Goal: Task Accomplishment & Management: Complete application form

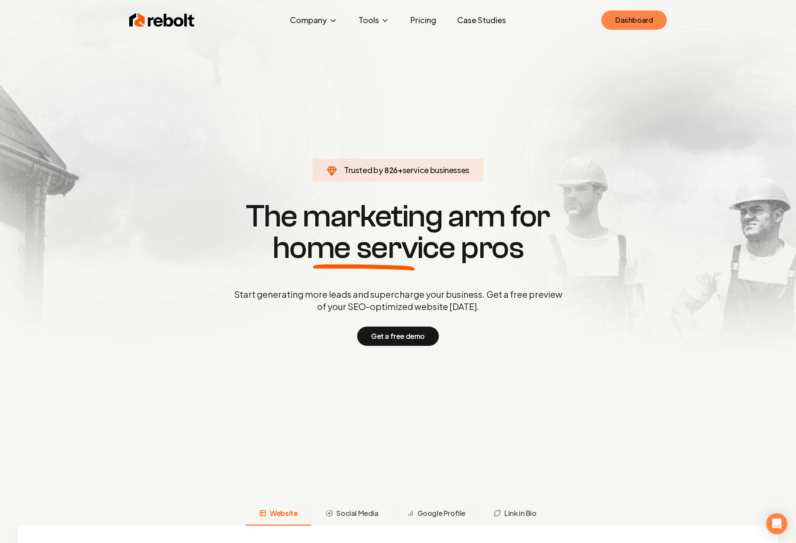
click at [634, 24] on link "Dashboard" at bounding box center [634, 19] width 66 height 19
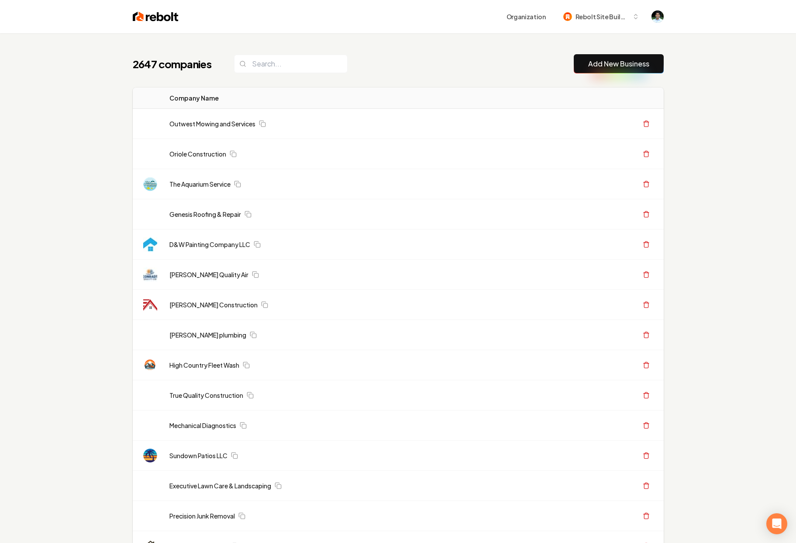
click at [598, 63] on link "Add New Business" at bounding box center [618, 64] width 61 height 10
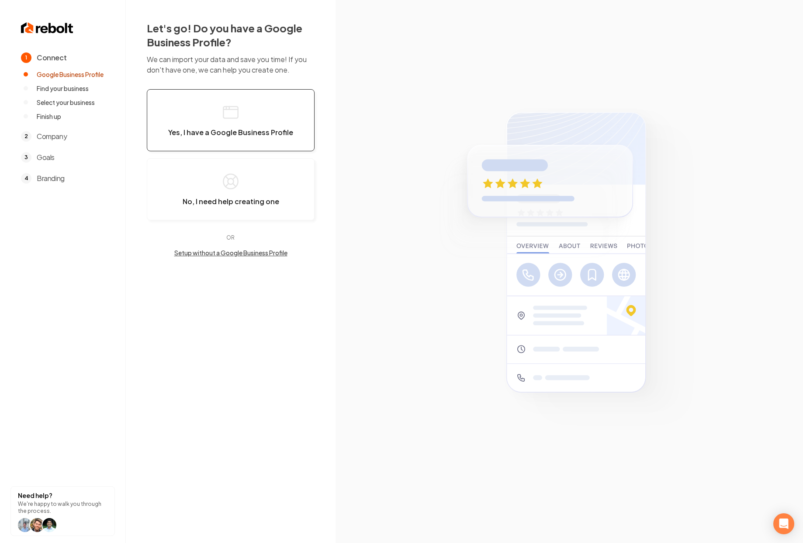
click at [246, 146] on button "Yes, I have a Google Business Profile" at bounding box center [231, 120] width 168 height 62
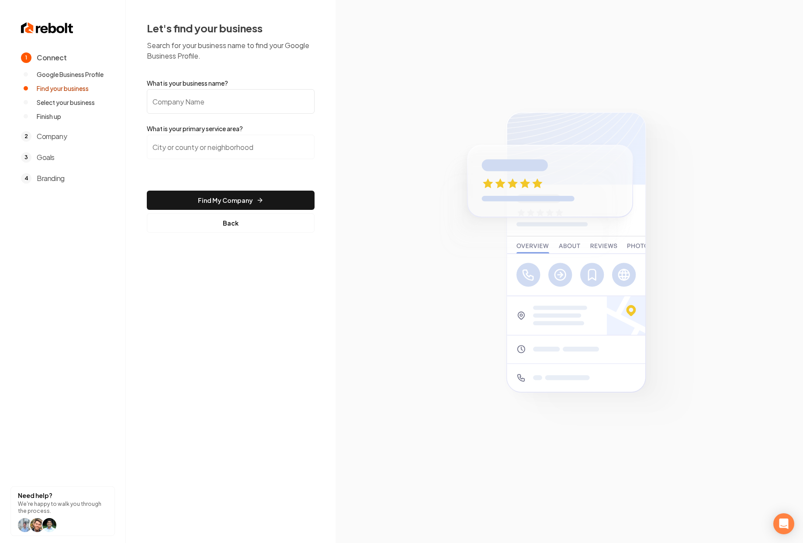
click at [235, 101] on input "What is your business name?" at bounding box center [231, 101] width 168 height 24
click at [197, 100] on input "[PERSON_NAME] roofing and exteriors" at bounding box center [231, 101] width 168 height 24
type input "[PERSON_NAME] roofing and exteriors"
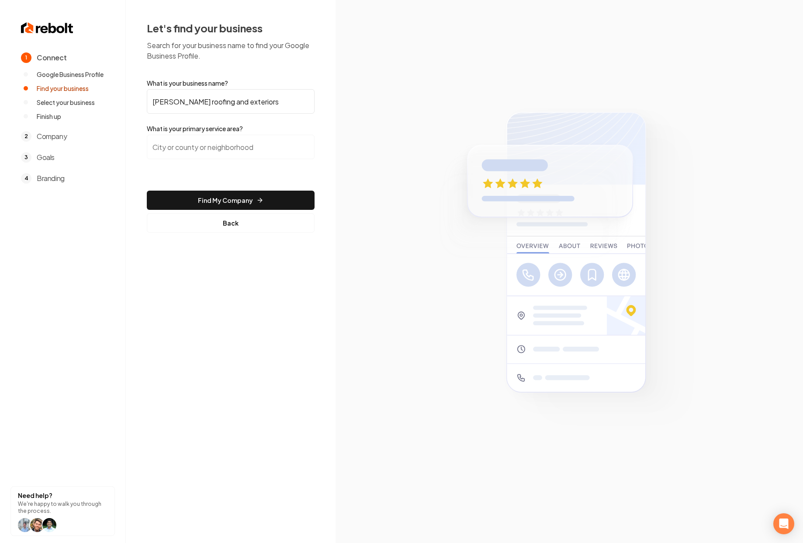
click at [189, 146] on input "search" at bounding box center [231, 147] width 168 height 24
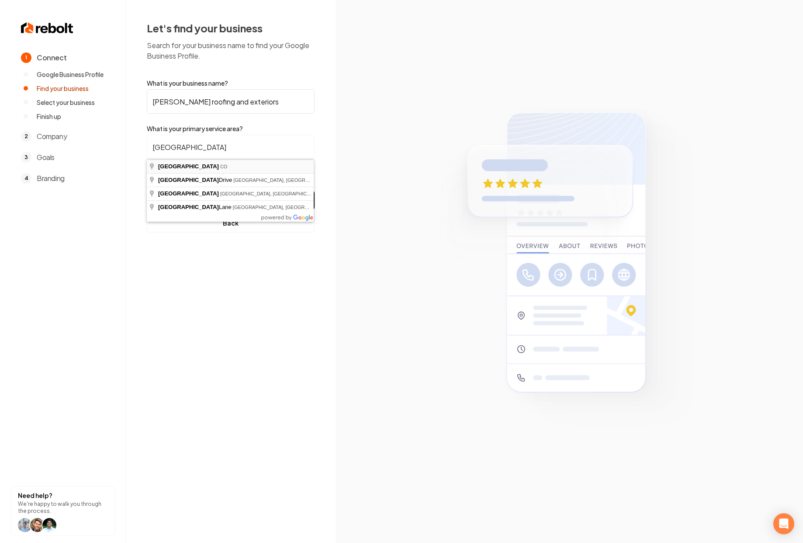
type input "[GEOGRAPHIC_DATA], [GEOGRAPHIC_DATA]"
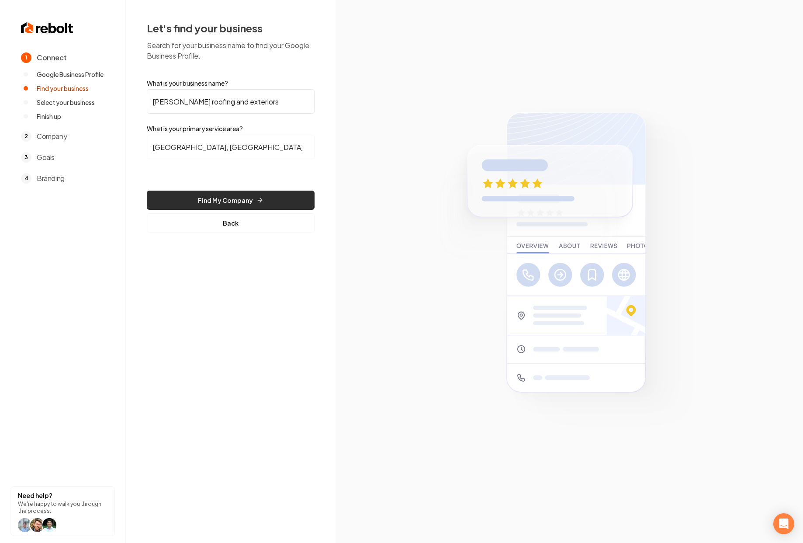
click at [280, 200] on button "Find My Company" at bounding box center [231, 199] width 168 height 19
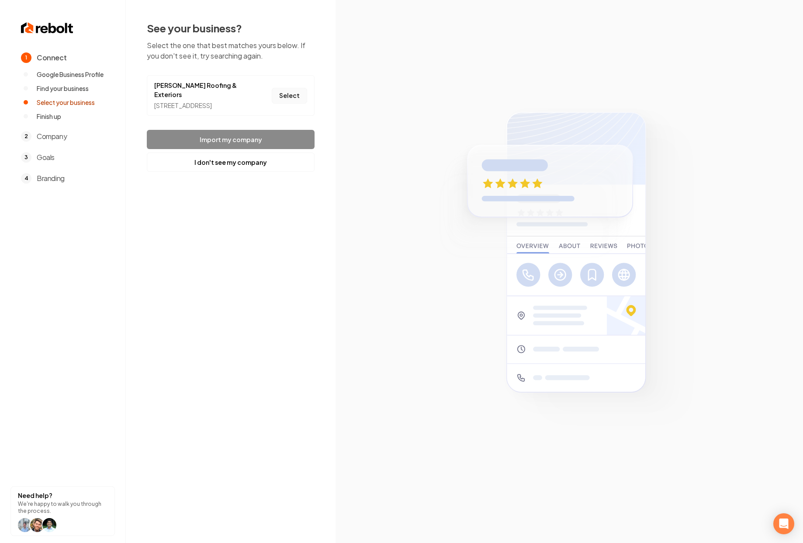
click at [295, 96] on button "Select" at bounding box center [289, 96] width 35 height 16
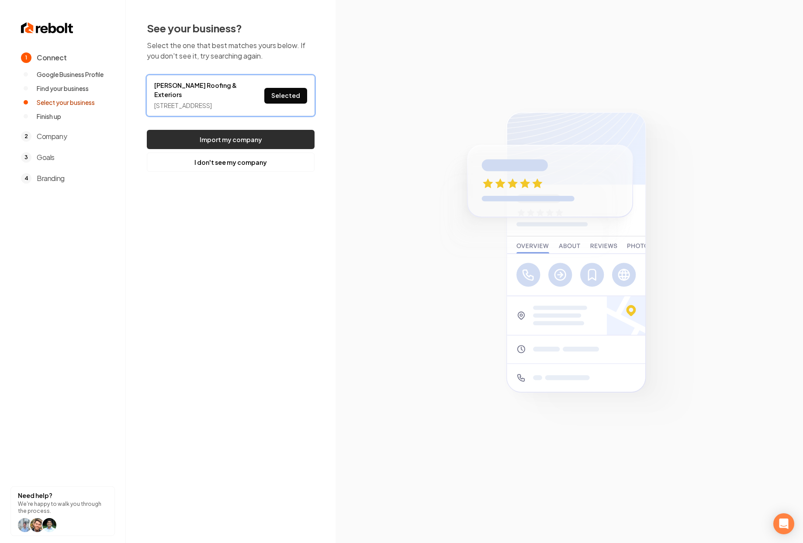
click at [242, 137] on button "Import my company" at bounding box center [231, 139] width 168 height 19
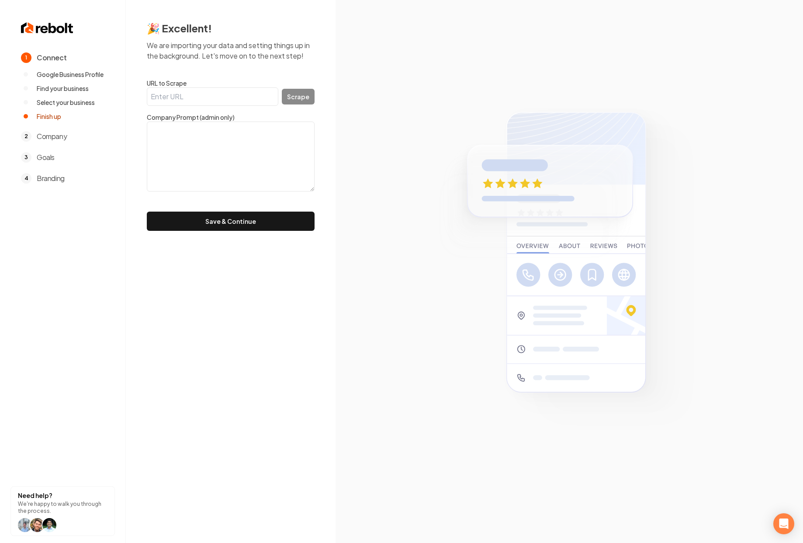
click at [207, 95] on input "URL to Scrape" at bounding box center [212, 96] width 131 height 18
paste input "[URL][DOMAIN_NAME]"
type input "[URL][DOMAIN_NAME]"
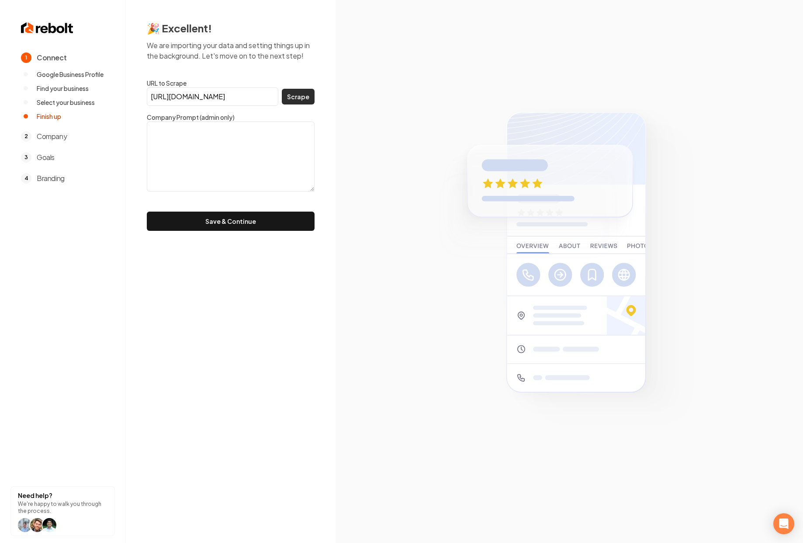
click at [293, 97] on button "Scrape" at bounding box center [298, 97] width 33 height 16
click at [247, 224] on button "Save & Continue" at bounding box center [231, 220] width 168 height 19
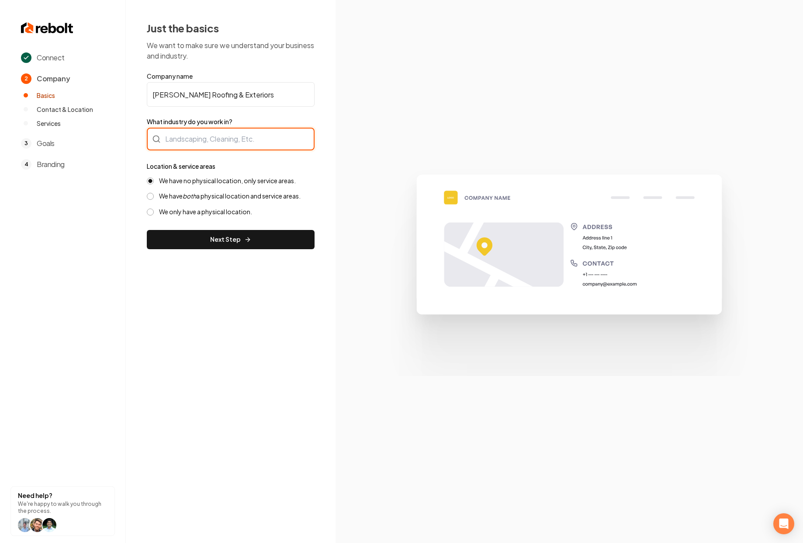
click at [201, 142] on div at bounding box center [231, 139] width 168 height 23
type input "Roofing"
click at [319, 173] on div "Just the basics We want to make sure we understand your business and industry. …" at bounding box center [231, 135] width 210 height 270
click at [225, 197] on label "We have both a physical location and service areas." at bounding box center [230, 196] width 142 height 8
click at [154, 197] on button "We have both a physical location and service areas." at bounding box center [150, 196] width 7 height 7
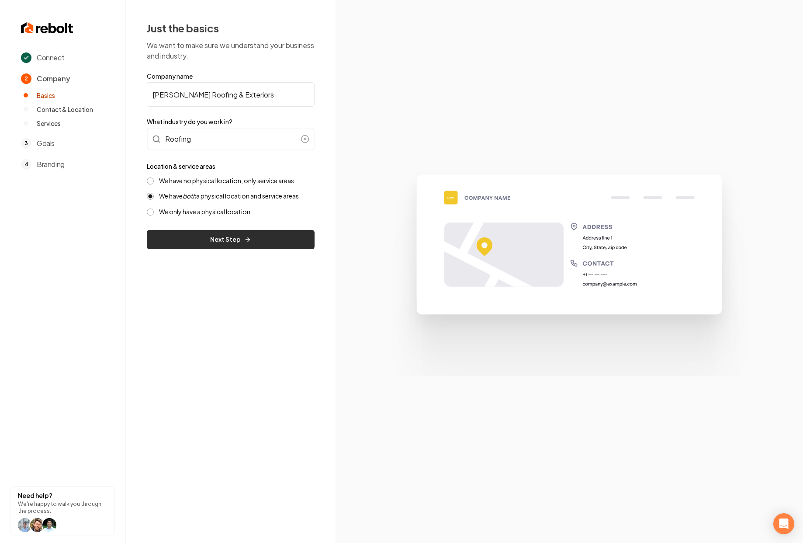
click at [245, 236] on icon "submit" at bounding box center [247, 239] width 7 height 7
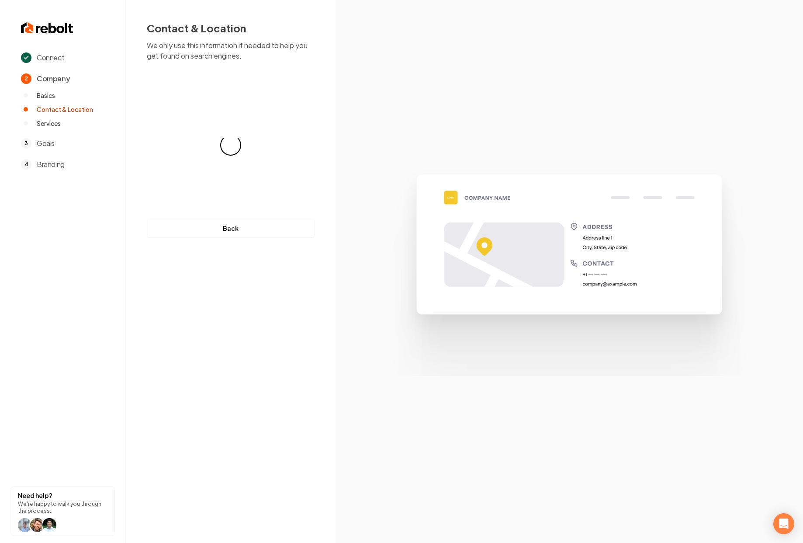
select select "**"
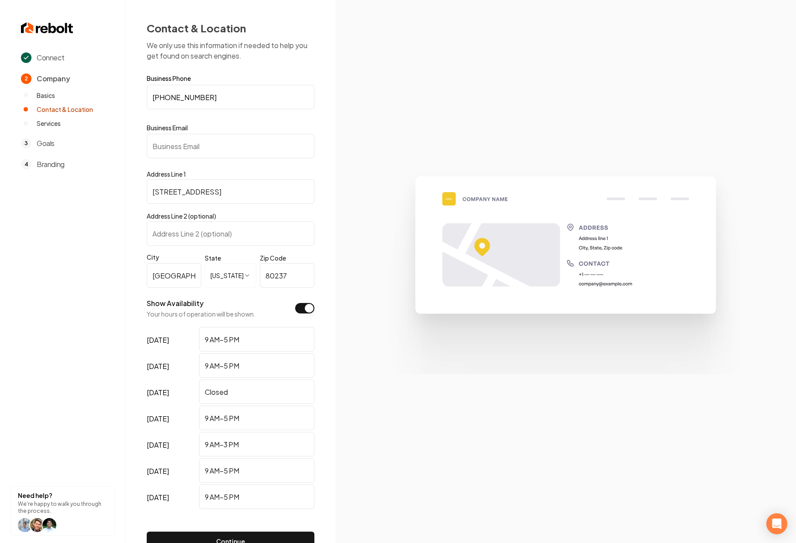
click at [199, 150] on input "Business Email" at bounding box center [231, 146] width 168 height 24
type input "[EMAIL_ADDRESS][DOMAIN_NAME]"
click at [207, 192] on input "[STREET_ADDRESS]" at bounding box center [231, 191] width 168 height 24
click at [324, 225] on div "**********" at bounding box center [231, 300] width 210 height 601
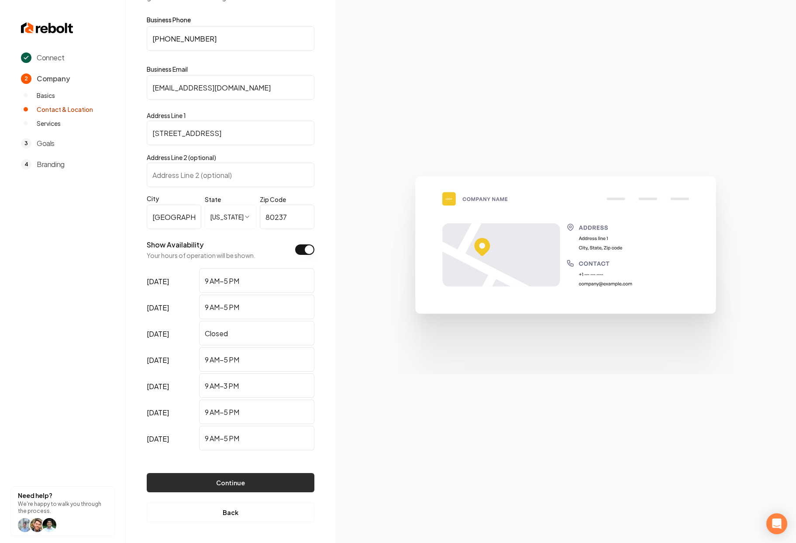
click at [263, 484] on button "Continue" at bounding box center [231, 482] width 168 height 19
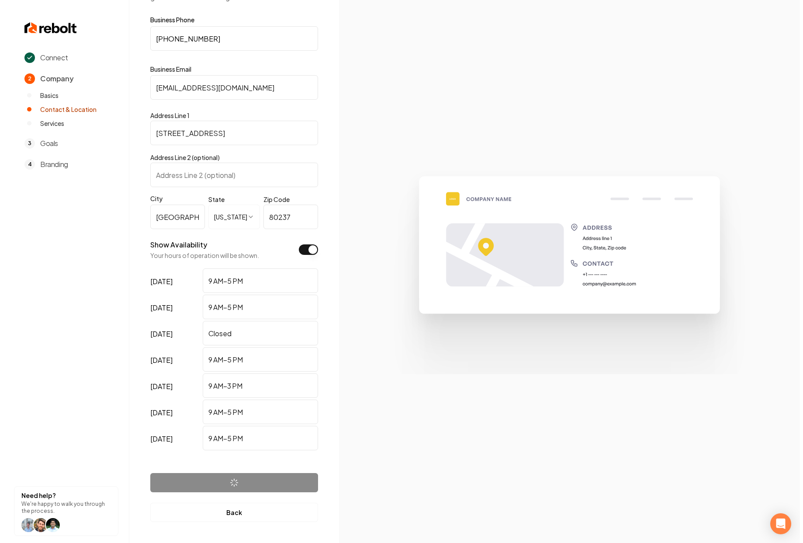
scroll to position [0, 0]
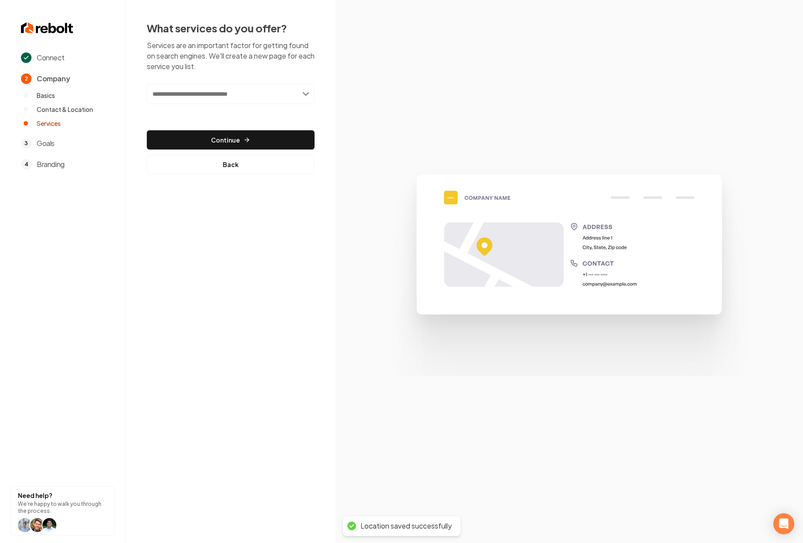
click at [218, 90] on input "text" at bounding box center [231, 94] width 168 height 20
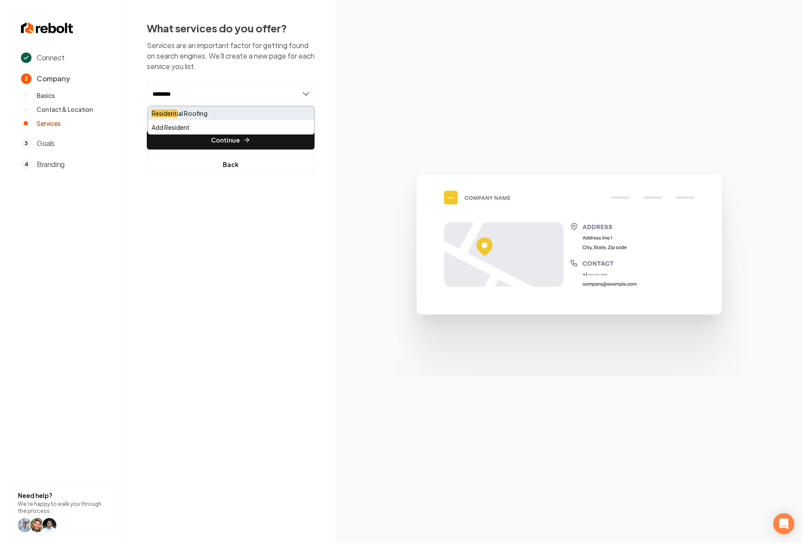
type input "********"
click at [195, 109] on div "Resident ial Roofing" at bounding box center [231, 113] width 166 height 14
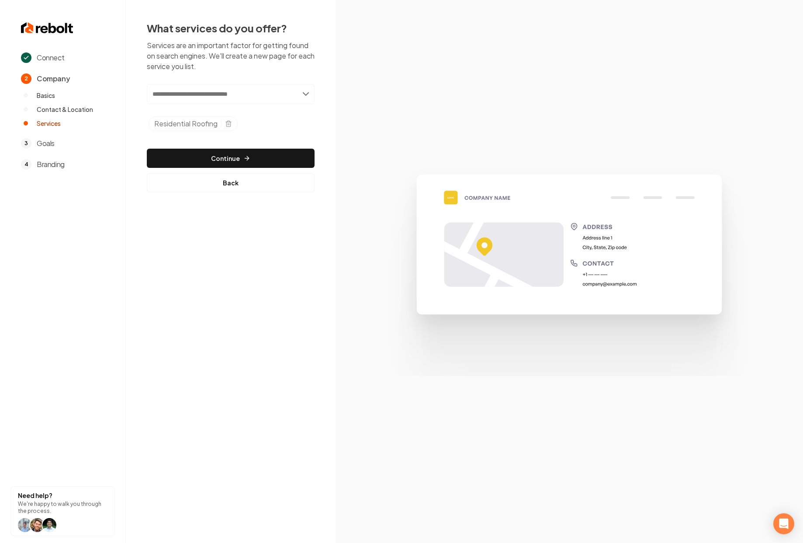
click at [239, 97] on input "text" at bounding box center [231, 94] width 168 height 20
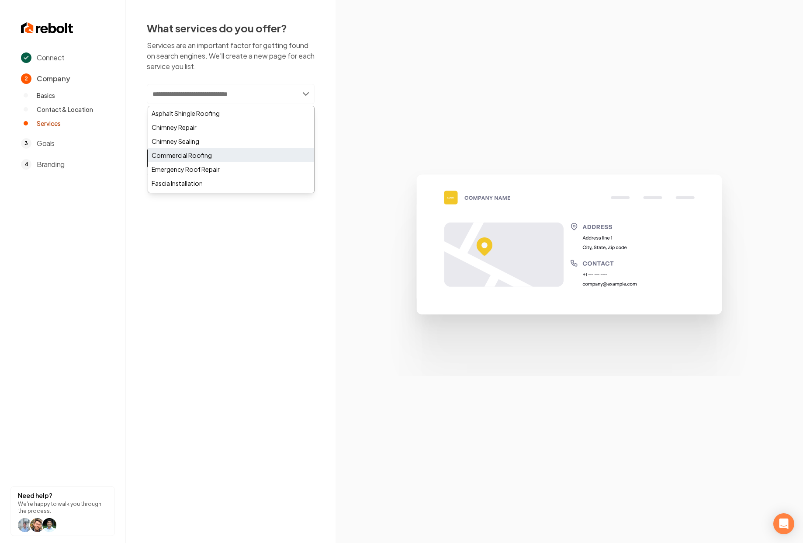
click at [207, 158] on div "Commercial Roofing" at bounding box center [231, 155] width 166 height 14
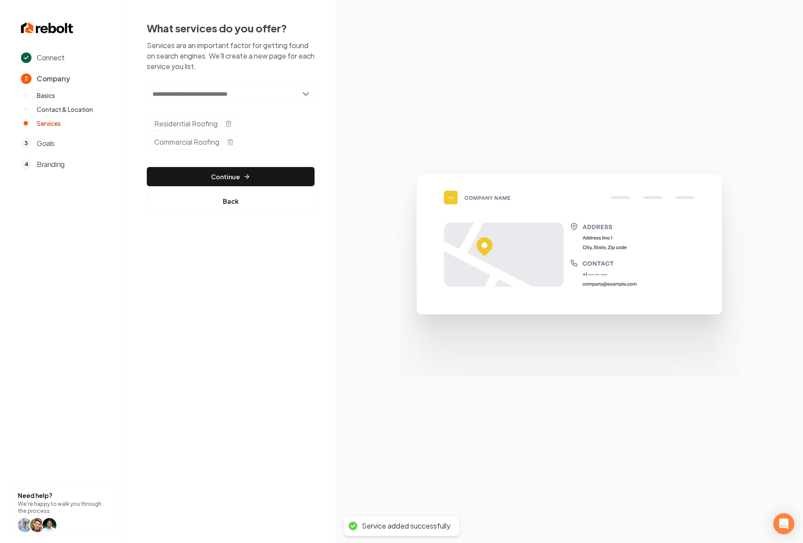
click at [240, 97] on input "text" at bounding box center [231, 94] width 168 height 20
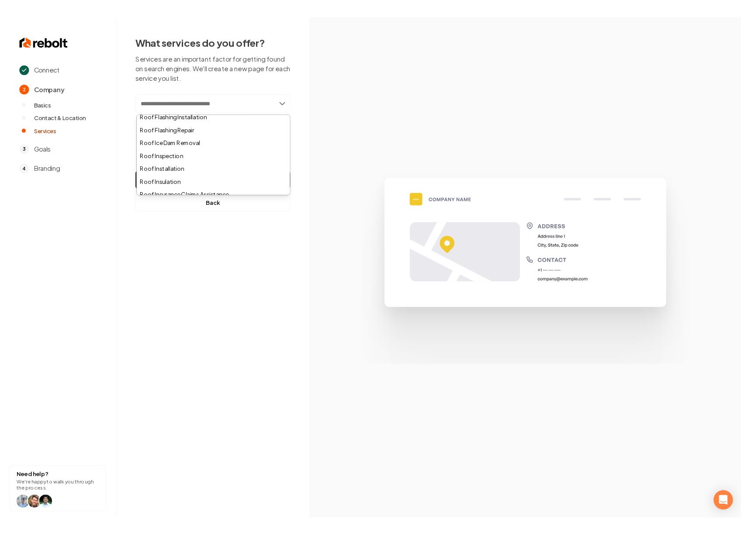
scroll to position [294, 0]
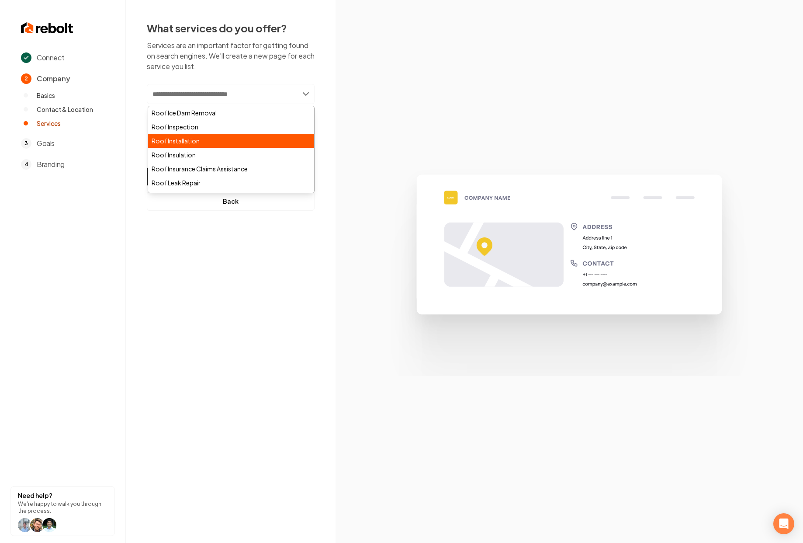
click at [241, 136] on div "Roof Installation" at bounding box center [231, 141] width 166 height 14
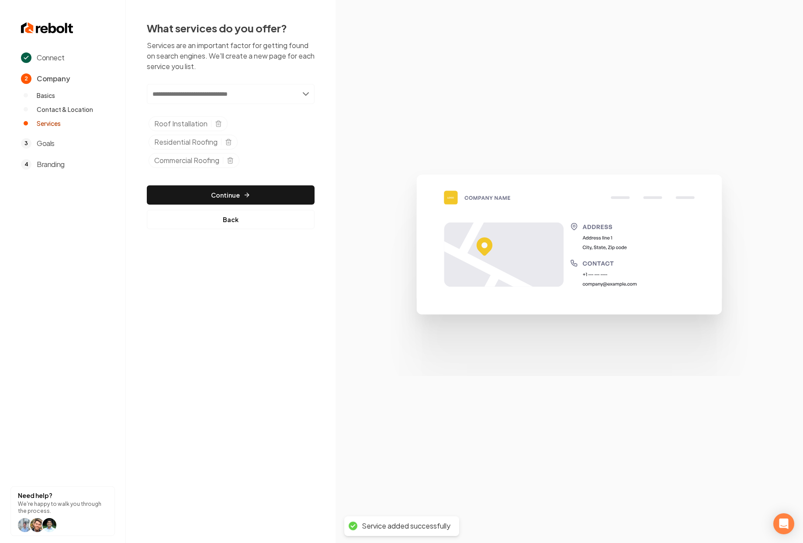
click at [210, 95] on input "text" at bounding box center [231, 94] width 168 height 20
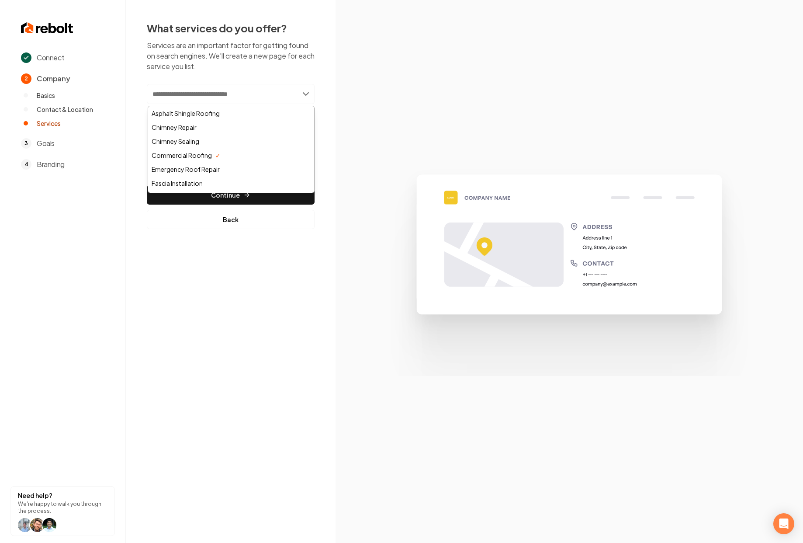
click at [332, 125] on div "What services do you offer? Services are an important factor for getting found …" at bounding box center [231, 125] width 210 height 250
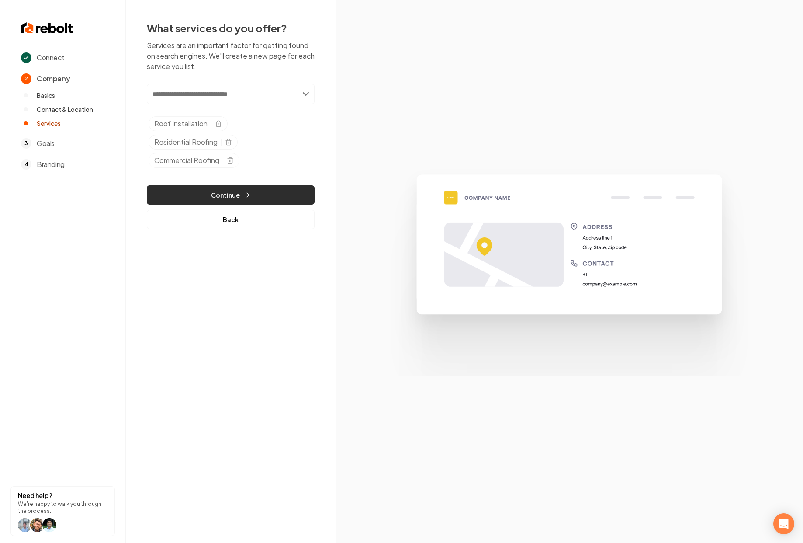
click at [190, 199] on button "Continue" at bounding box center [231, 194] width 168 height 19
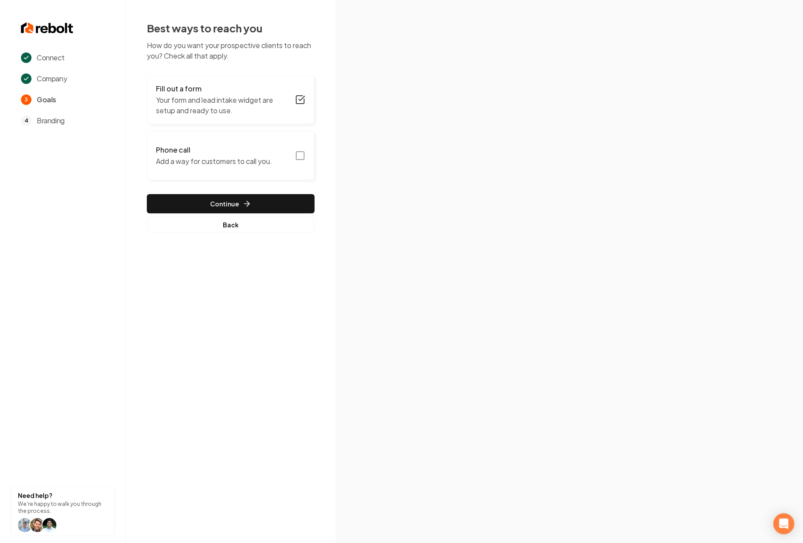
click at [299, 155] on icon "button" at bounding box center [300, 155] width 10 height 10
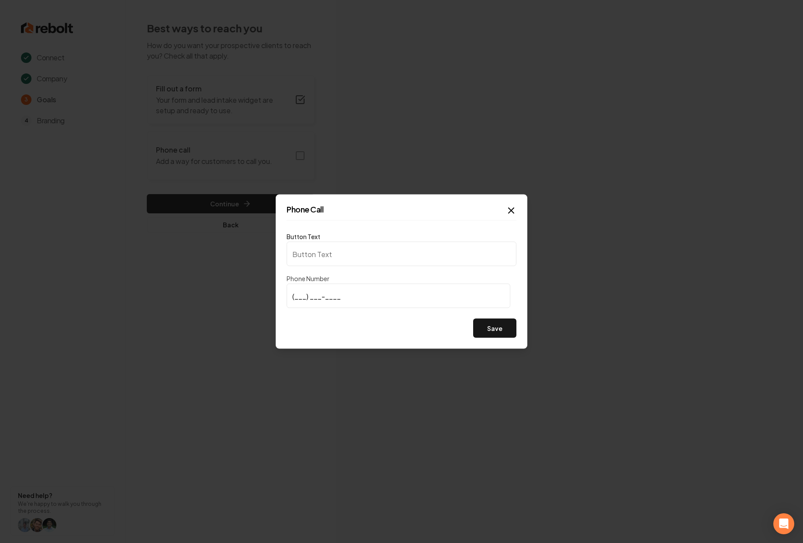
type input "Call us"
type input "[PHONE_NUMBER]"
click at [498, 334] on button "Save" at bounding box center [494, 327] width 43 height 19
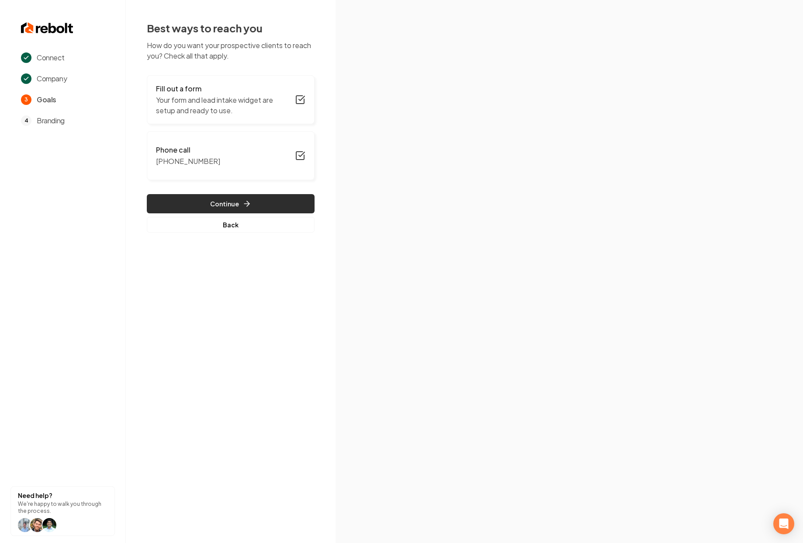
click at [290, 199] on button "Continue" at bounding box center [231, 203] width 168 height 19
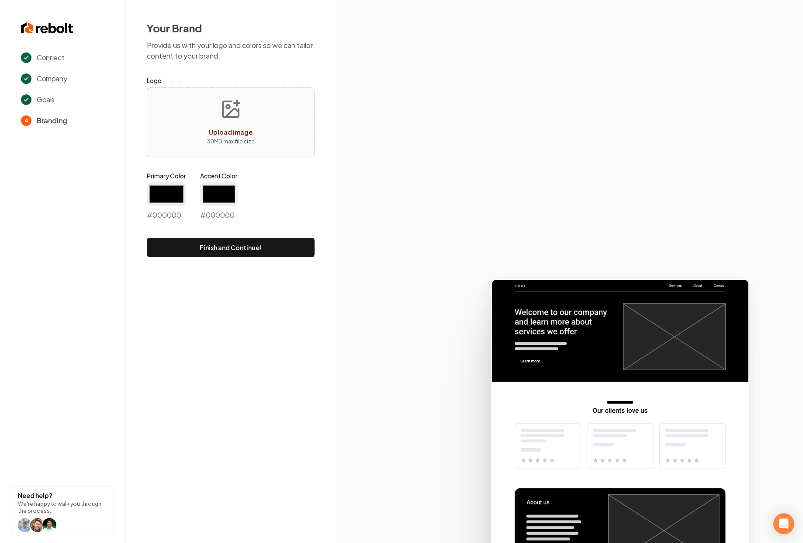
type input "#194d33"
type input "#70be00"
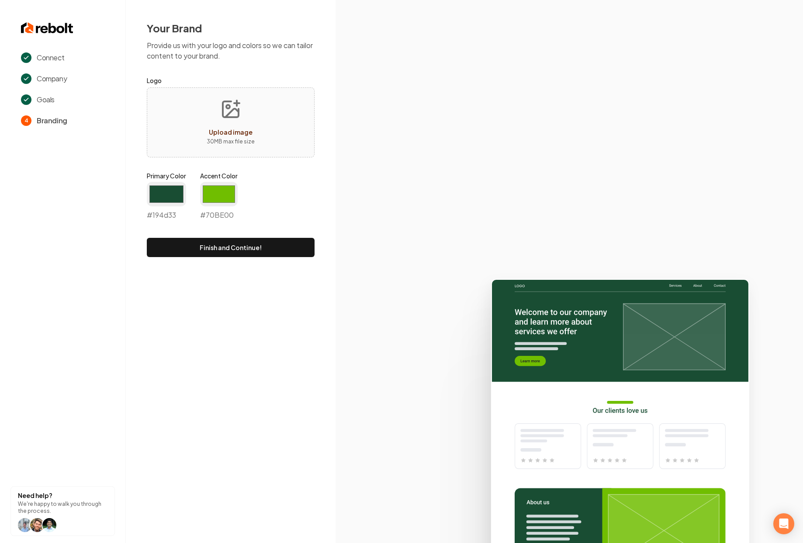
click at [222, 128] on span "Upload image" at bounding box center [231, 132] width 44 height 8
type input "**********"
click at [168, 194] on input "#194d33" at bounding box center [166, 194] width 39 height 24
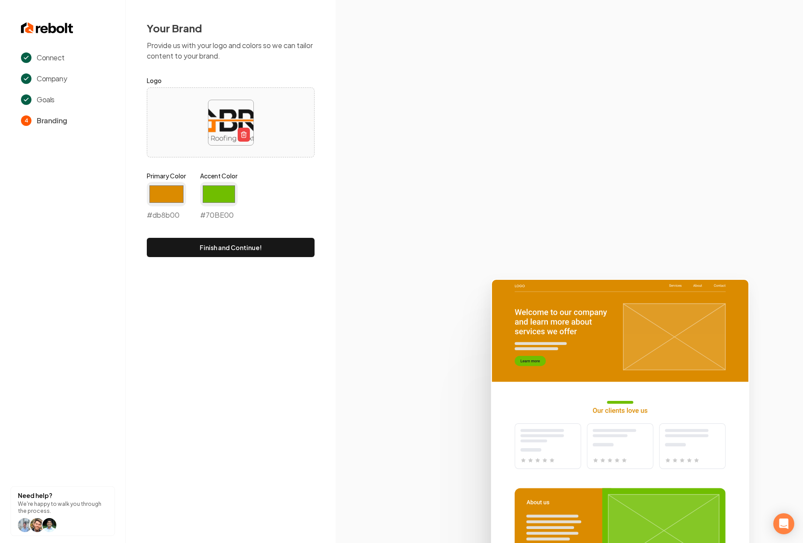
type input "#db8b00"
click at [297, 191] on div "Primary Color #db8b00 #db8b00 Accent Color #70be00 #70BE00" at bounding box center [231, 197] width 168 height 52
click at [216, 191] on input "#70be00" at bounding box center [219, 194] width 38 height 24
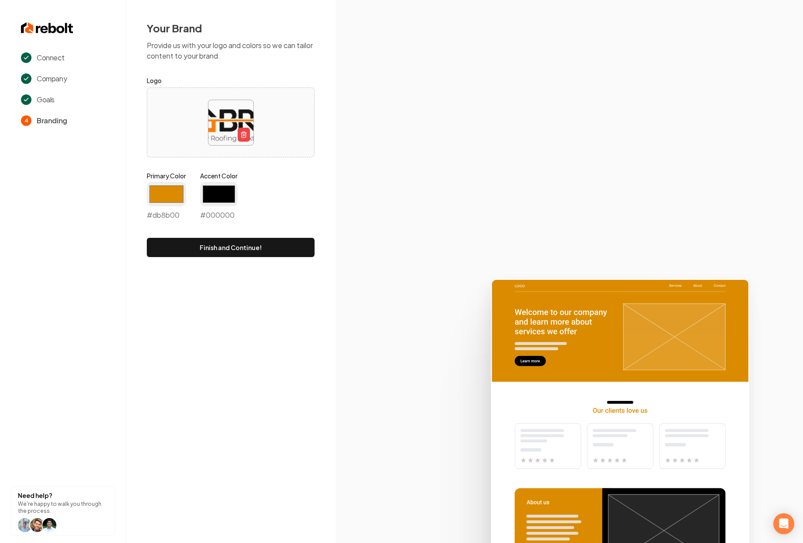
type input "#000000"
click at [359, 243] on section at bounding box center [568, 271] width 467 height 543
click at [183, 252] on button "Finish and Continue!" at bounding box center [231, 247] width 168 height 19
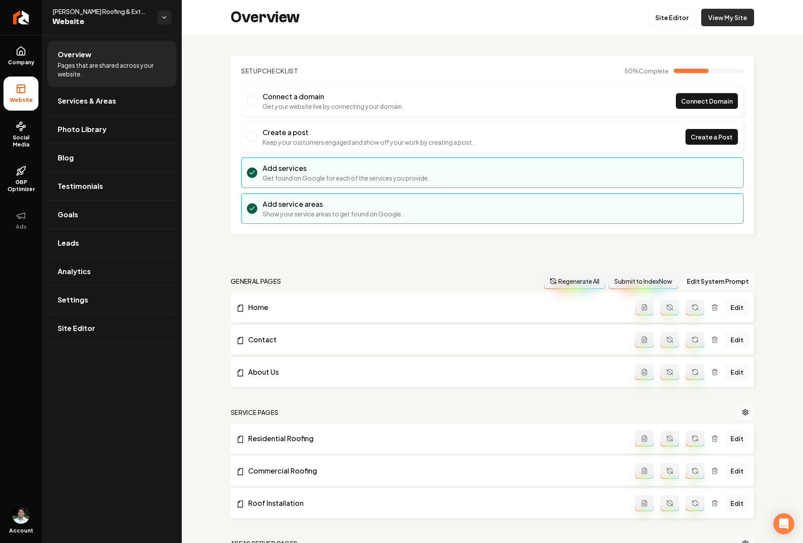
click at [719, 15] on link "View My Site" at bounding box center [727, 17] width 53 height 17
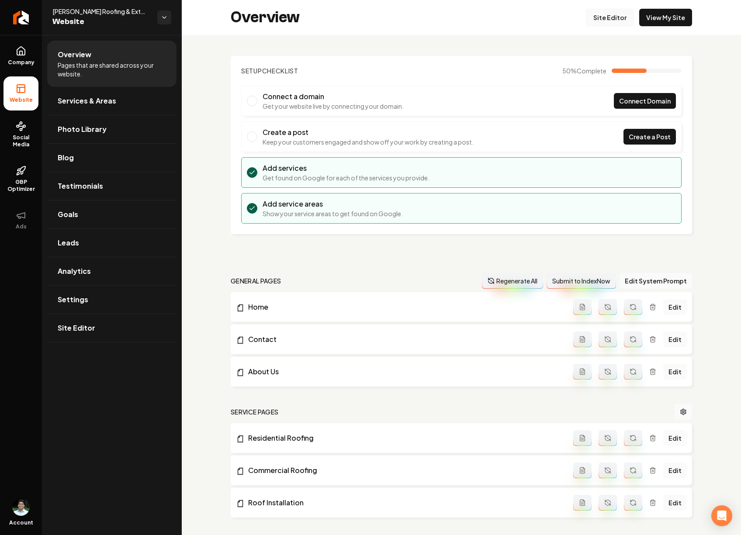
click at [604, 12] on link "Site Editor" at bounding box center [610, 17] width 48 height 17
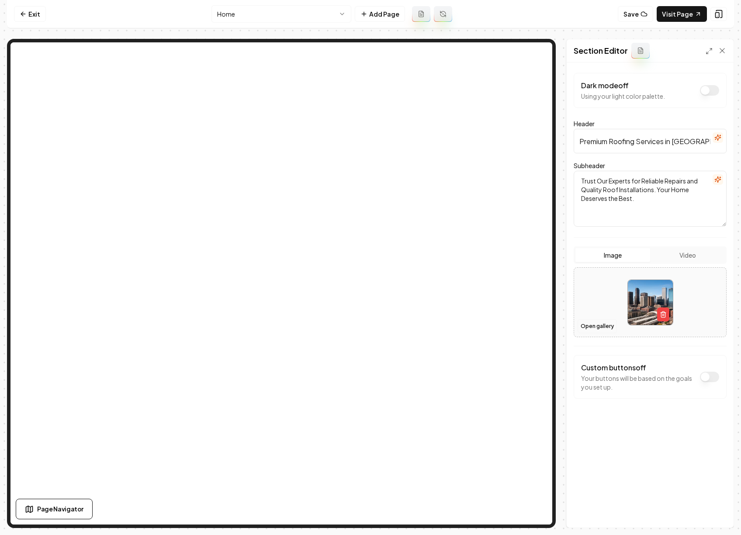
click at [609, 323] on button "Open gallery" at bounding box center [596, 326] width 39 height 14
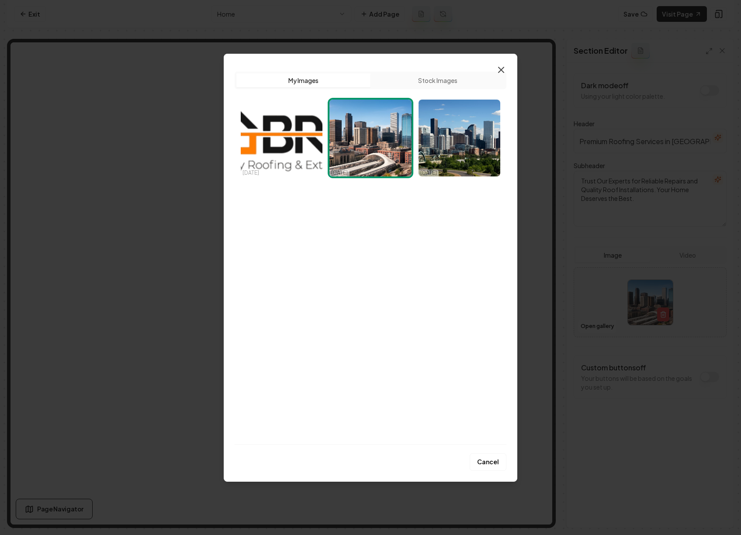
click at [506, 69] on icon "button" at bounding box center [501, 70] width 10 height 10
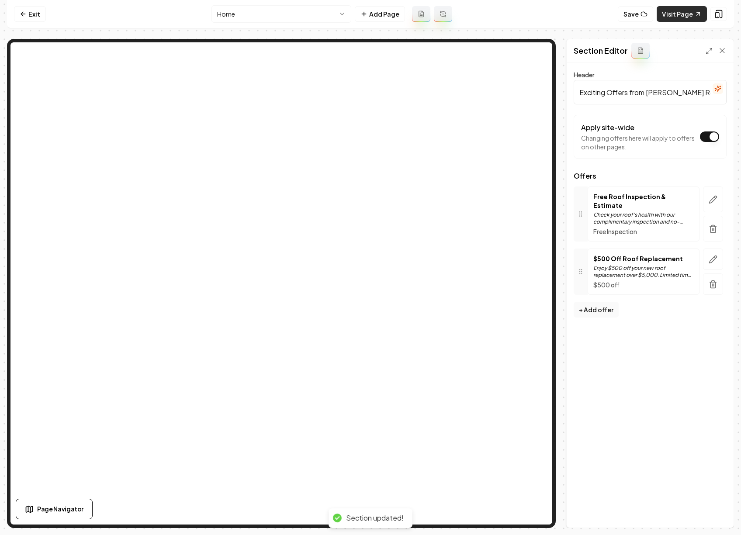
click at [673, 17] on link "Visit Page" at bounding box center [682, 14] width 50 height 16
click at [35, 7] on link "Exit" at bounding box center [30, 14] width 32 height 16
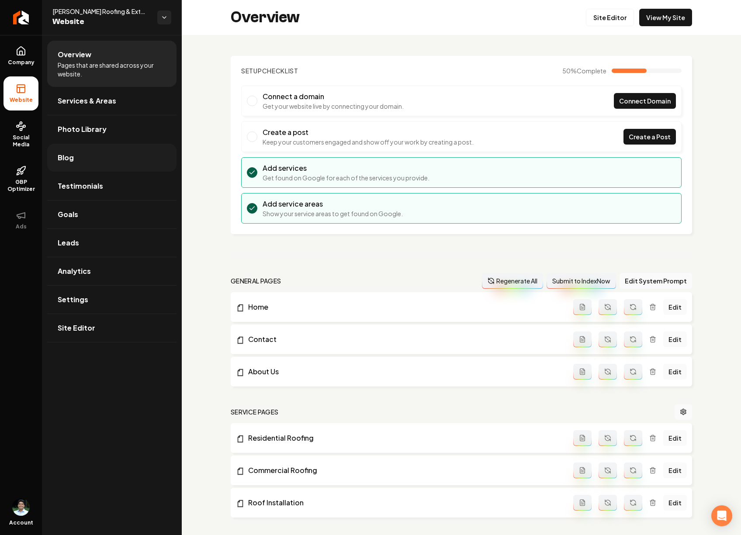
click at [81, 153] on link "Blog" at bounding box center [111, 158] width 129 height 28
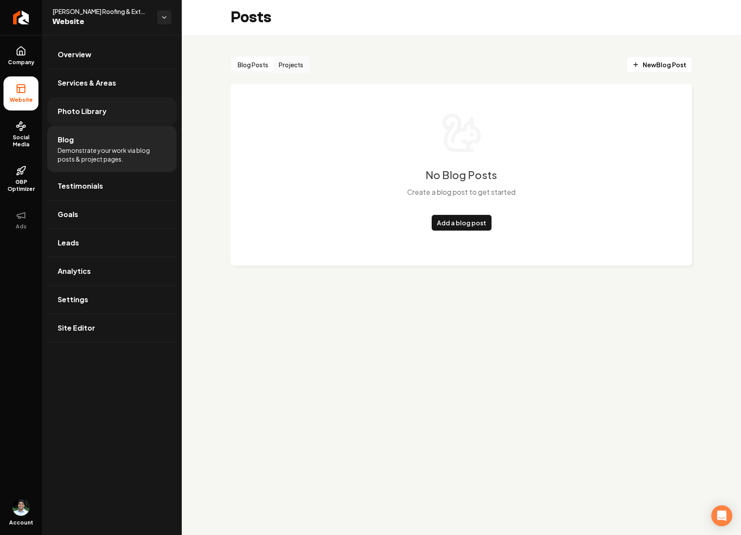
click at [122, 113] on link "Photo Library" at bounding box center [111, 111] width 129 height 28
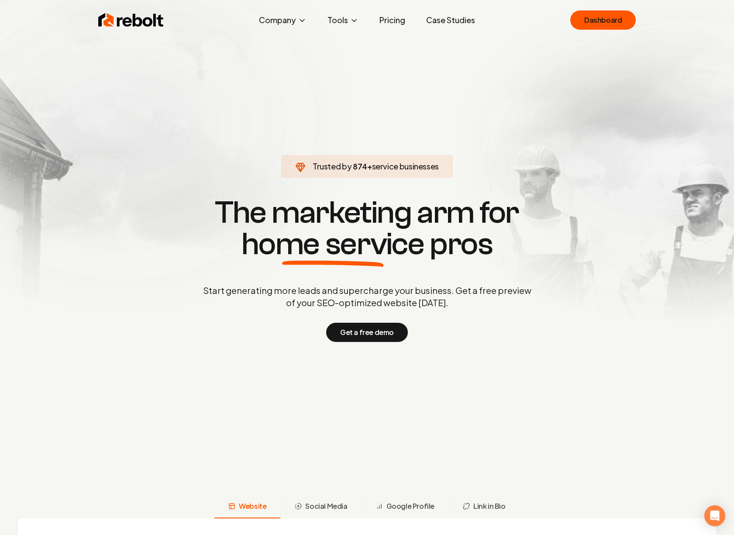
click at [388, 23] on link "Pricing" at bounding box center [393, 19] width 40 height 17
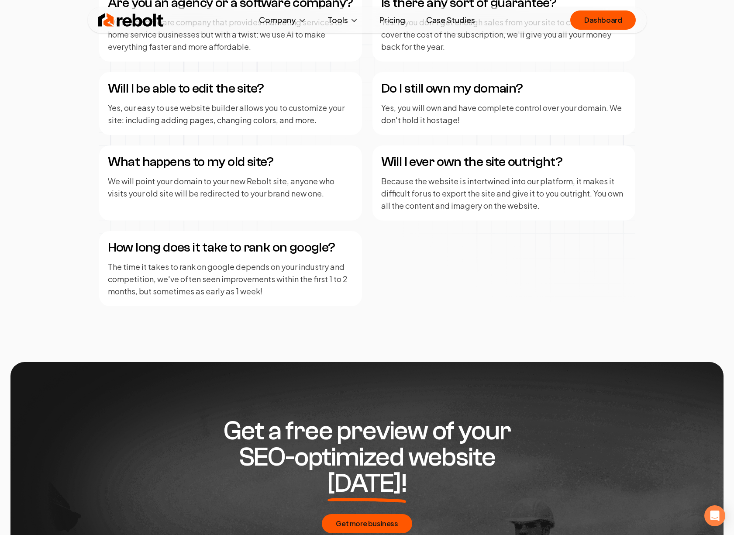
scroll to position [1165, 0]
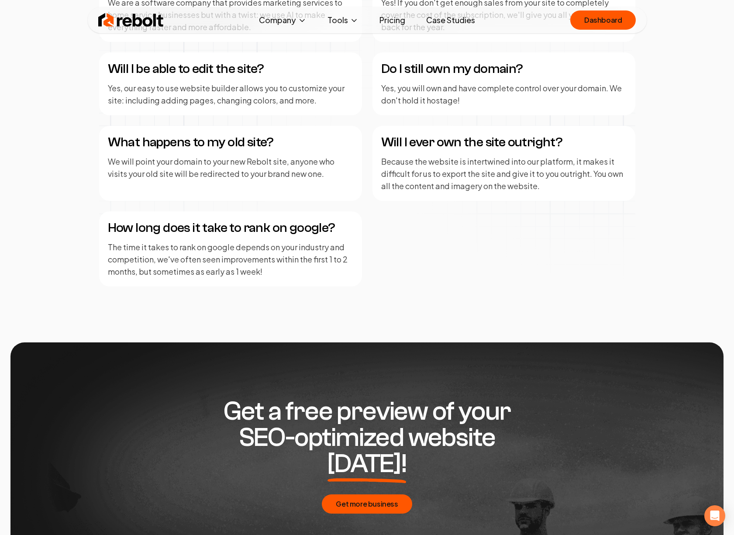
click at [138, 26] on img at bounding box center [131, 19] width 66 height 17
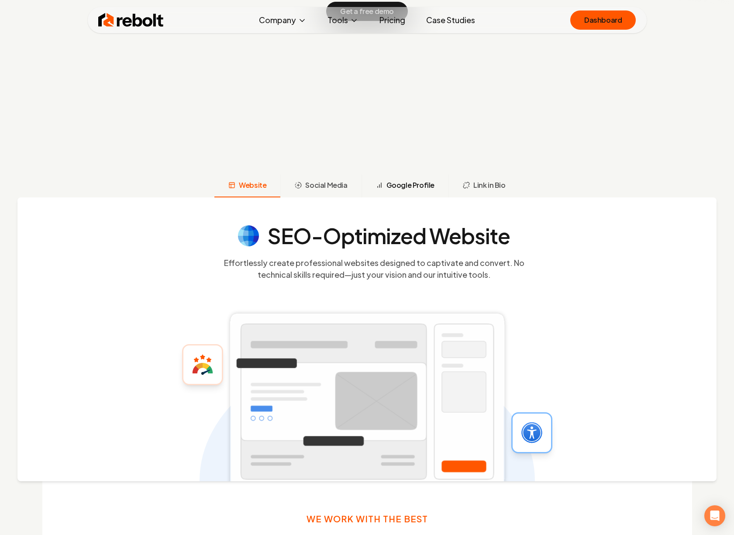
click at [424, 190] on span "Google Profile" at bounding box center [411, 185] width 48 height 10
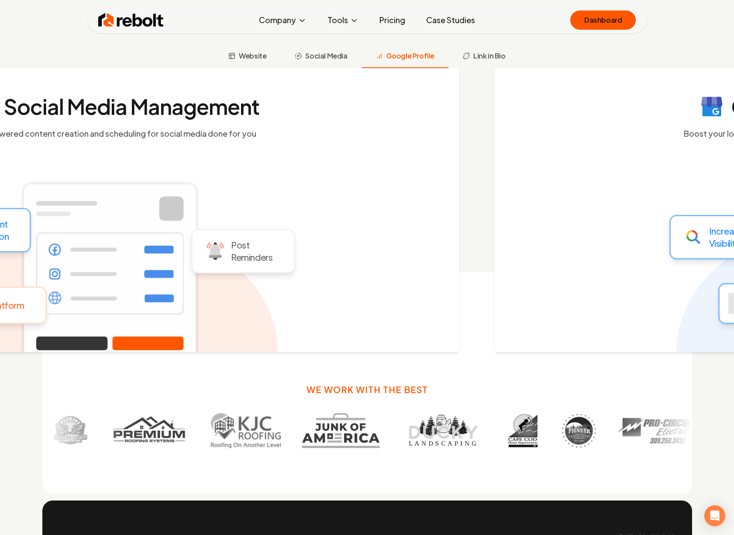
scroll to position [453, 0]
